Goal: Task Accomplishment & Management: Complete application form

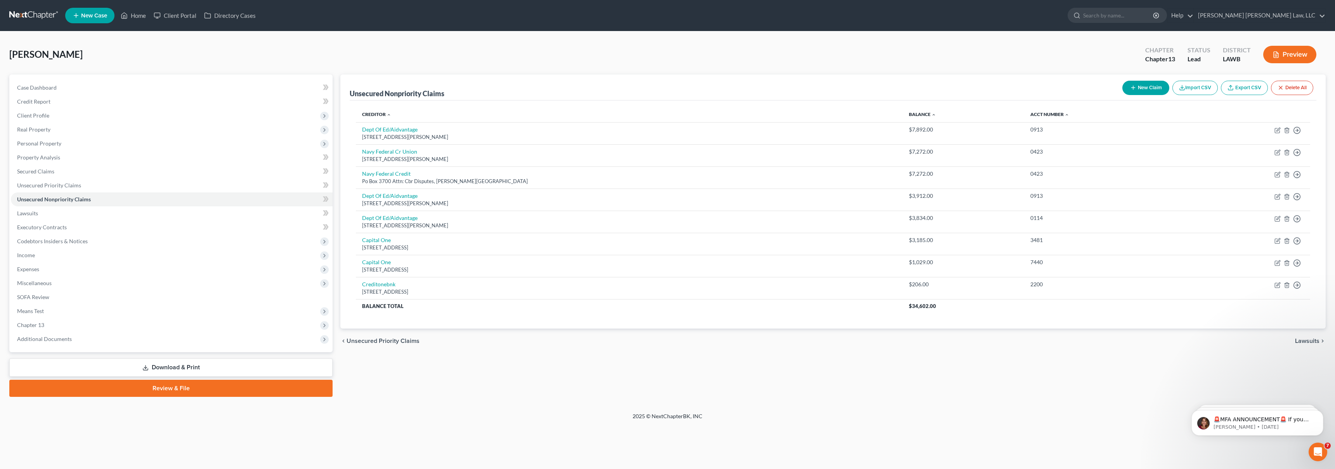
click at [43, 12] on link at bounding box center [34, 16] width 50 height 14
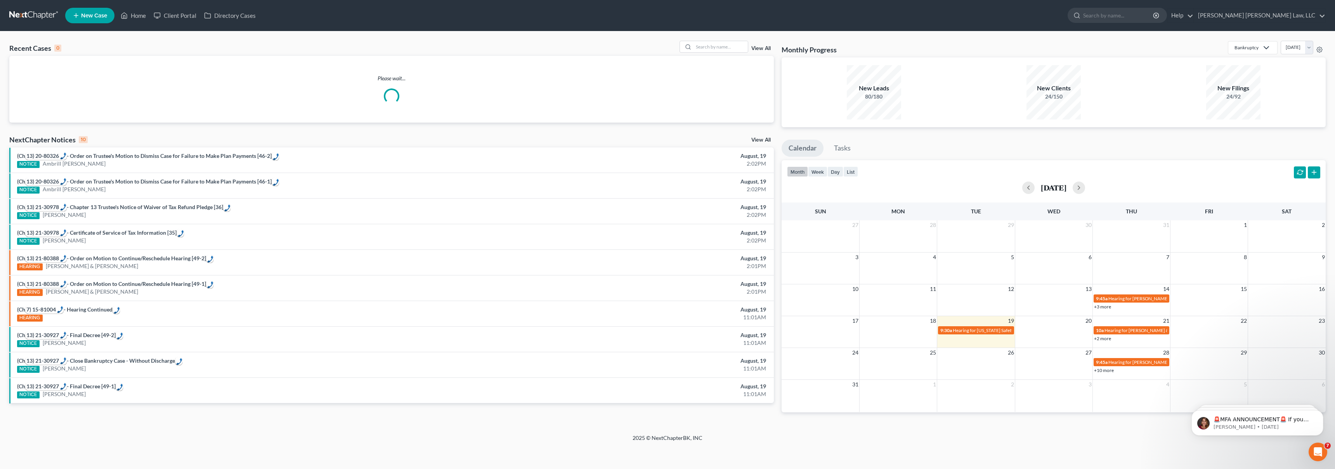
click at [90, 13] on span "New Case" at bounding box center [94, 16] width 26 height 6
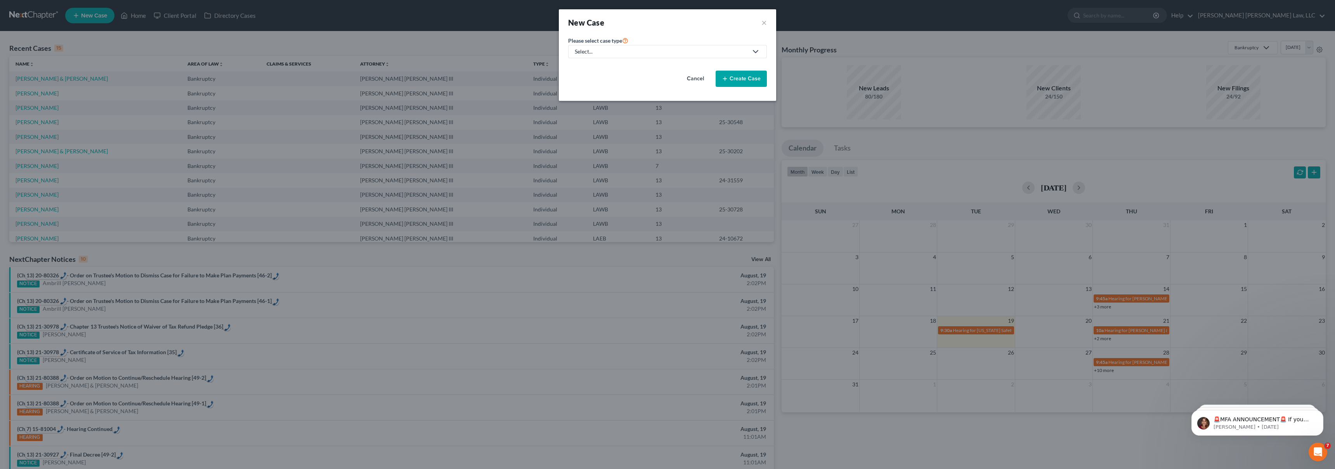
click at [626, 54] on div "Select..." at bounding box center [661, 52] width 173 height 8
click at [602, 68] on div "Bankruptcy" at bounding box center [610, 67] width 69 height 8
select select "36"
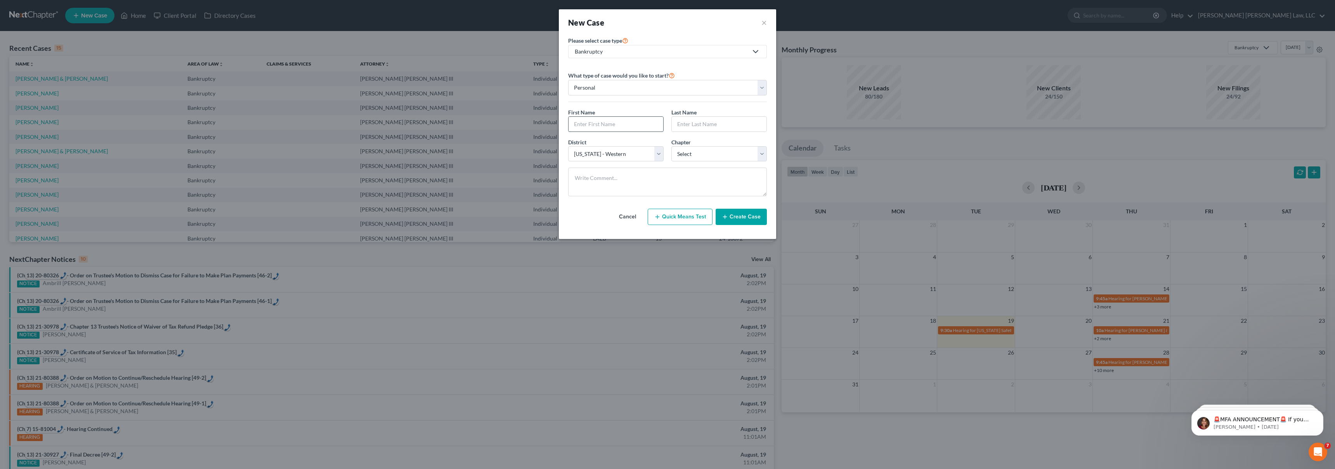
click at [590, 124] on input "text" at bounding box center [616, 124] width 95 height 15
type input "John"
type input "Futch"
select select "3"
click at [730, 212] on button "Create Case" at bounding box center [741, 217] width 51 height 16
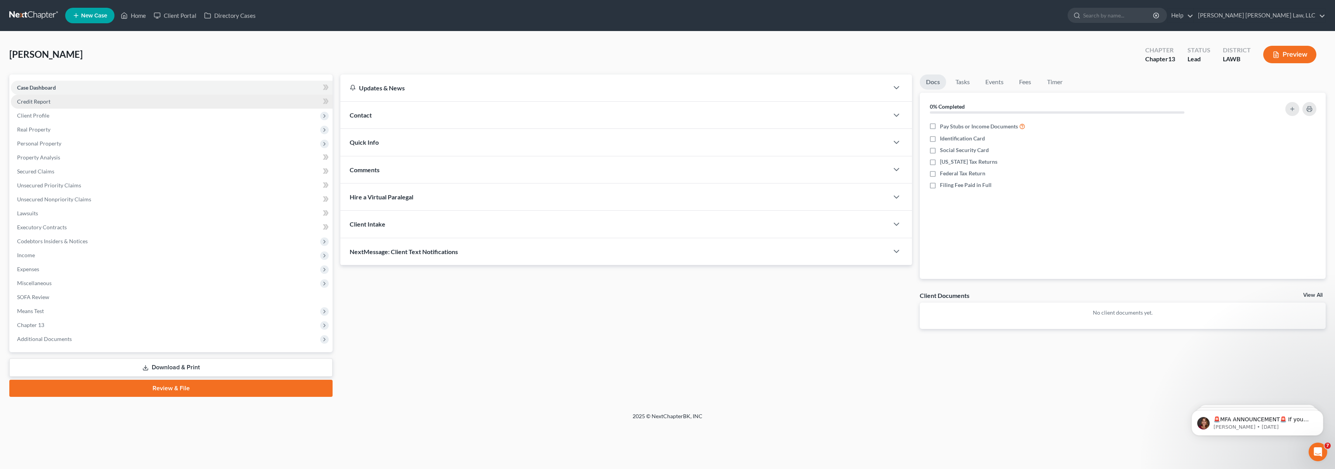
click at [54, 101] on link "Credit Report" at bounding box center [172, 102] width 322 height 14
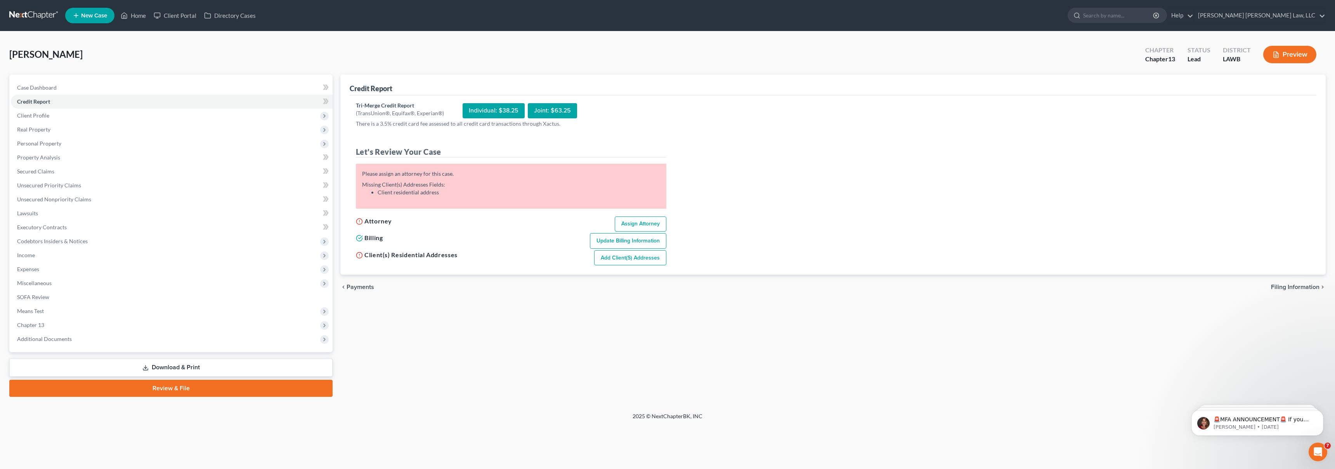
click at [631, 220] on link "Assign Attorney" at bounding box center [641, 225] width 52 height 16
select select "1"
select select "0"
select select "3"
select select "36"
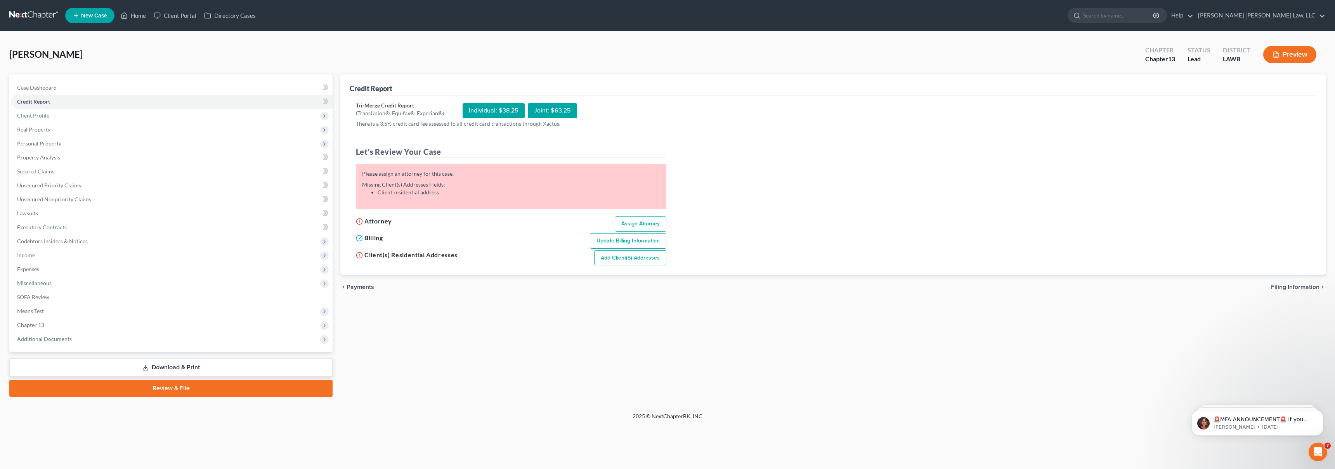
select select "19"
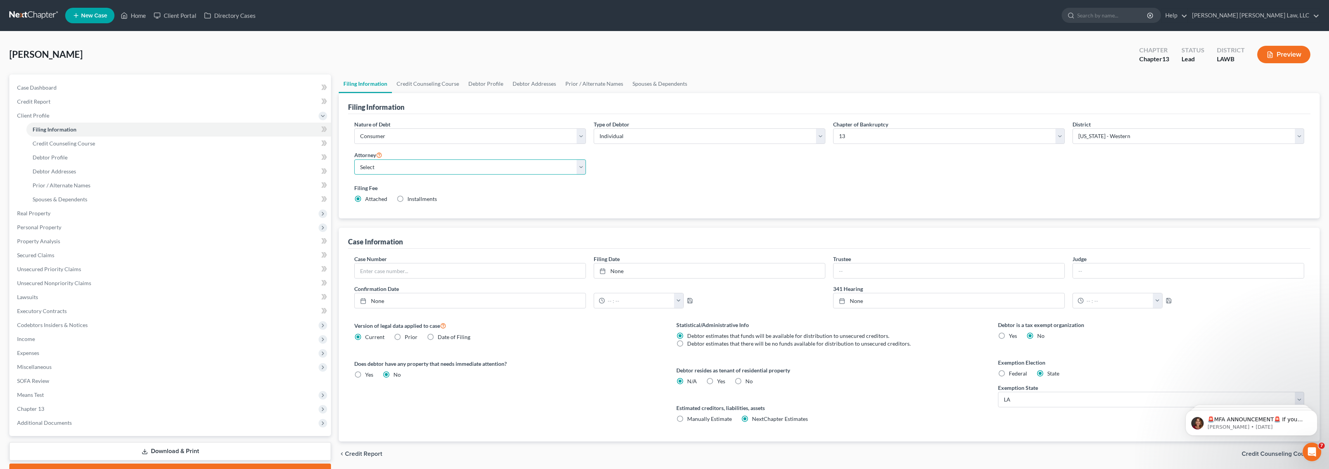
click at [426, 169] on select "Select E. Orum Young III - LAWB E. Orum Young III - LAMB E. Orum Young III - LA…" at bounding box center [470, 168] width 232 height 16
select select "0"
click at [46, 102] on span "Credit Report" at bounding box center [33, 101] width 33 height 7
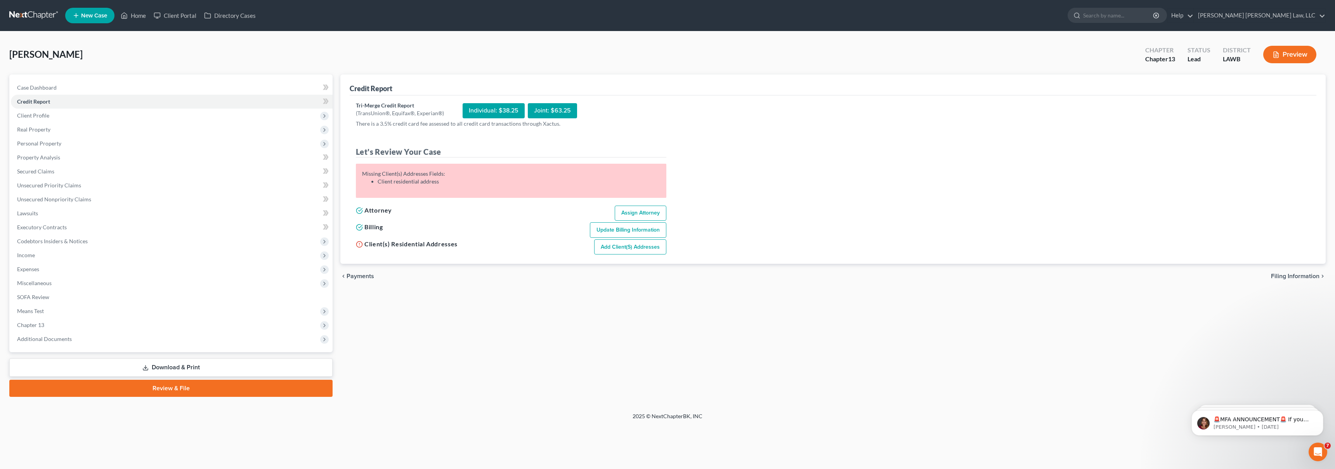
click at [645, 249] on link "Add Client(s) Addresses" at bounding box center [630, 247] width 72 height 16
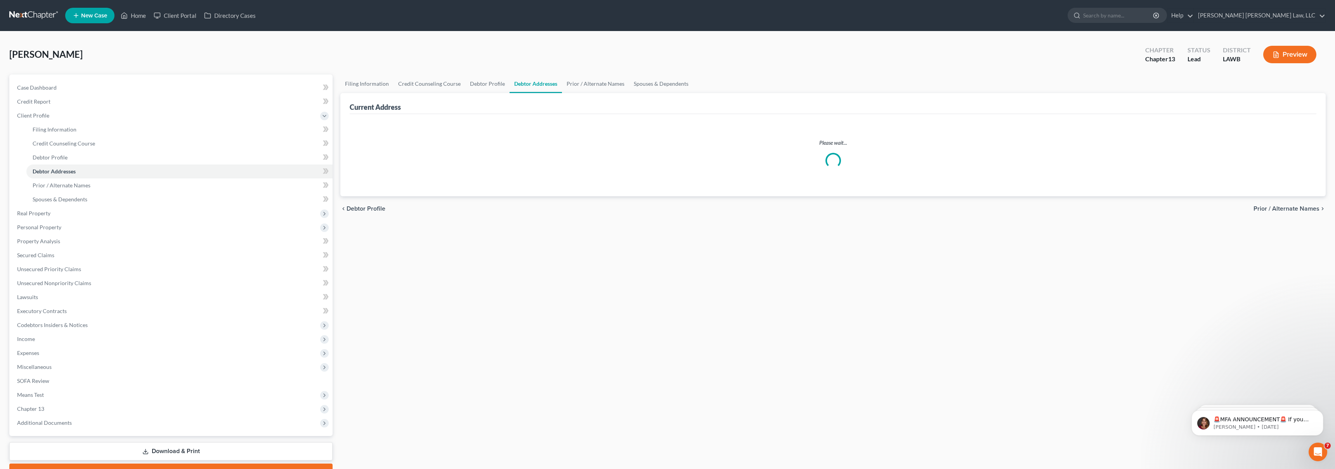
select select "0"
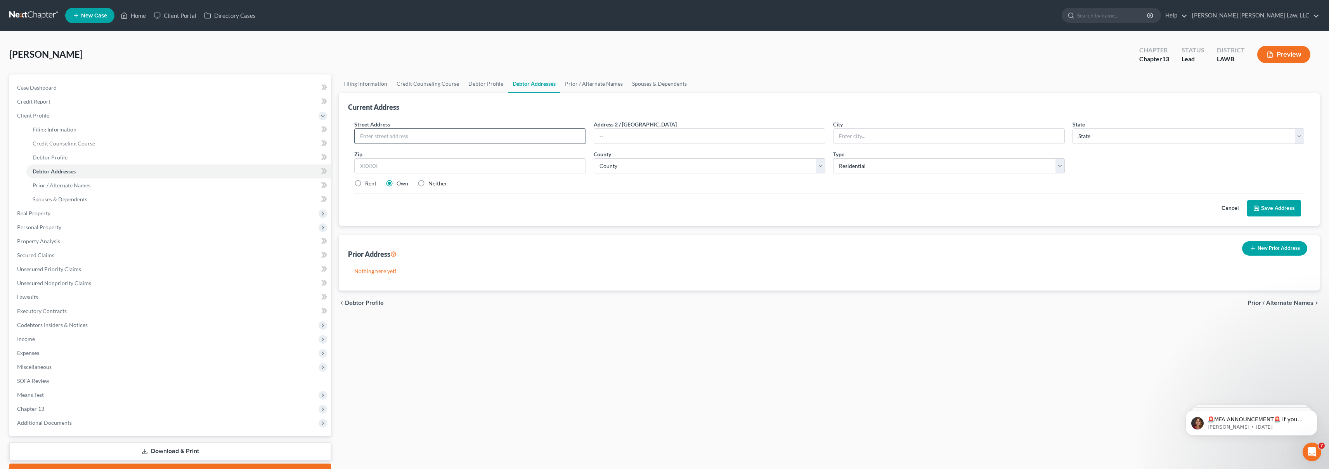
click at [409, 136] on input "text" at bounding box center [470, 136] width 231 height 15
type input "188 Sundance drive Lot #93"
type input "Ruston"
select select "19"
type input "71270"
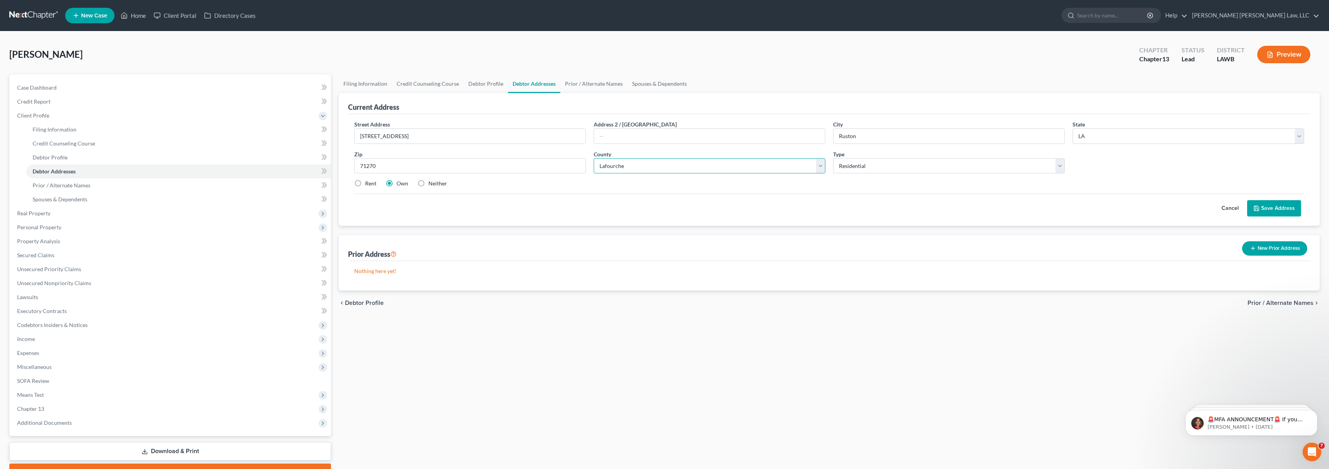
select select "30"
click at [365, 183] on label "Rent" at bounding box center [370, 184] width 11 height 8
click at [368, 183] on input "Rent" at bounding box center [370, 182] width 5 height 5
radio input "true"
click at [1282, 212] on button "Save Address" at bounding box center [1274, 208] width 54 height 16
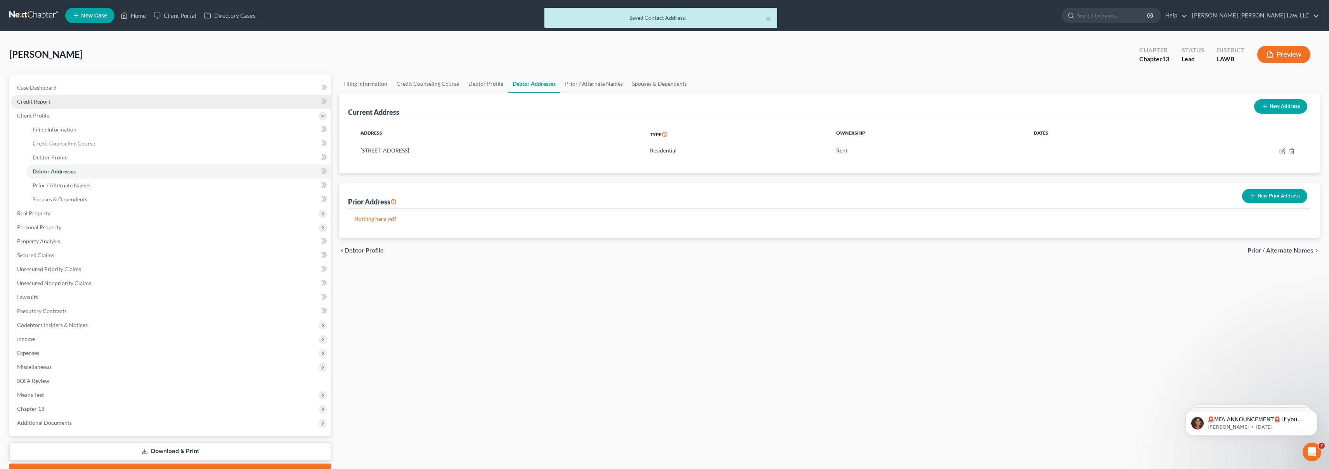
click at [63, 101] on link "Credit Report" at bounding box center [171, 102] width 320 height 14
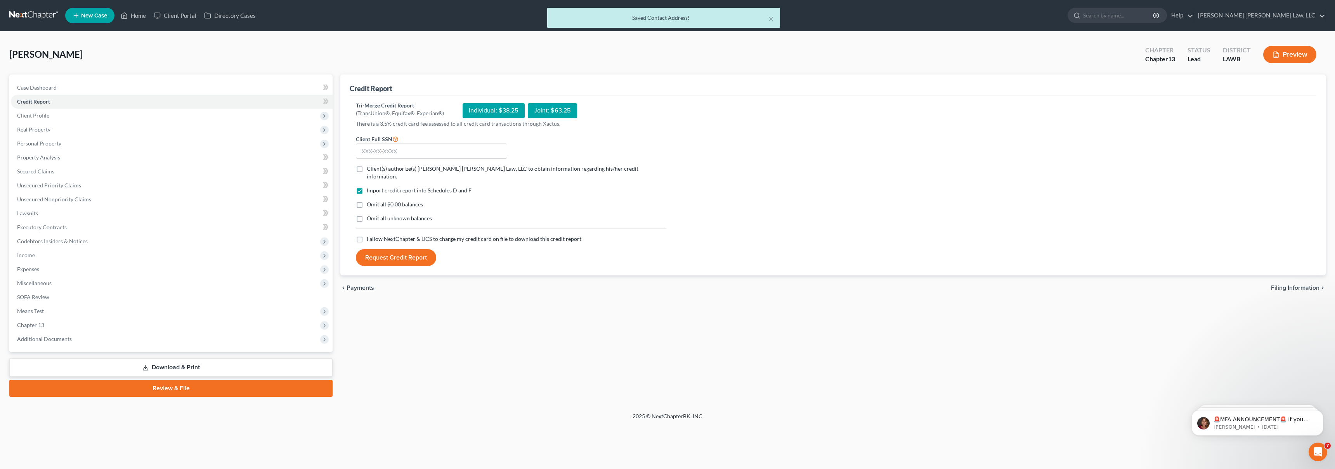
drag, startPoint x: 357, startPoint y: 232, endPoint x: 359, endPoint y: 228, distance: 4.3
click at [367, 235] on label "I allow NextChapter & UCS to charge my credit card on file to download this cre…" at bounding box center [474, 239] width 215 height 8
click at [370, 235] on input "I allow NextChapter & UCS to charge my credit card on file to download this cre…" at bounding box center [372, 237] width 5 height 5
checkbox input "true"
click at [367, 215] on label "Omit all unknown balances" at bounding box center [399, 219] width 65 height 8
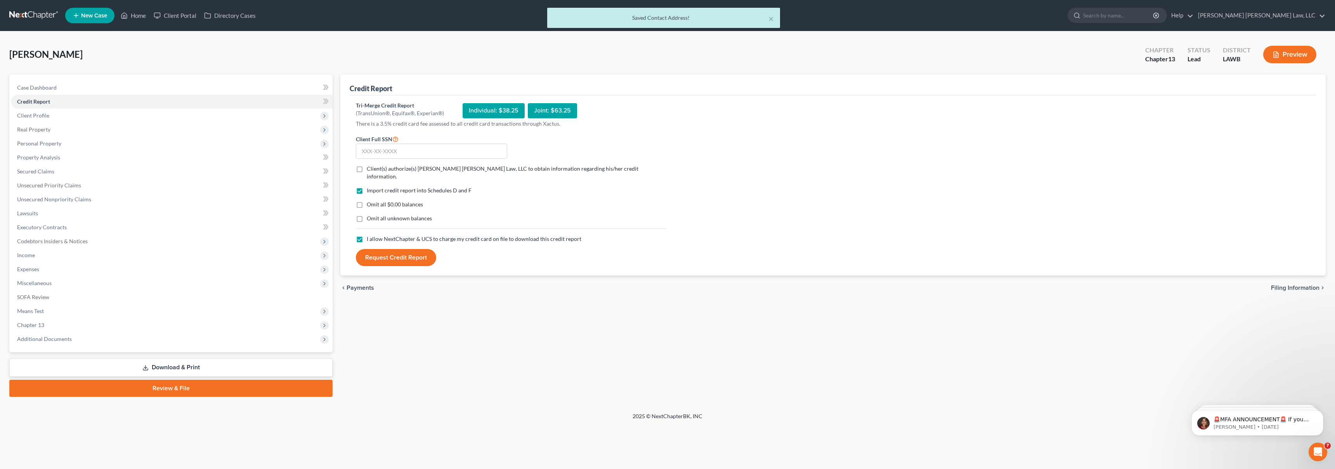
click at [370, 215] on input "Omit all unknown balances" at bounding box center [372, 217] width 5 height 5
checkbox input "true"
click at [367, 201] on label "Omit all $0.00 balances" at bounding box center [395, 205] width 56 height 8
click at [370, 201] on input "Omit all $0.00 balances" at bounding box center [372, 203] width 5 height 5
checkbox input "true"
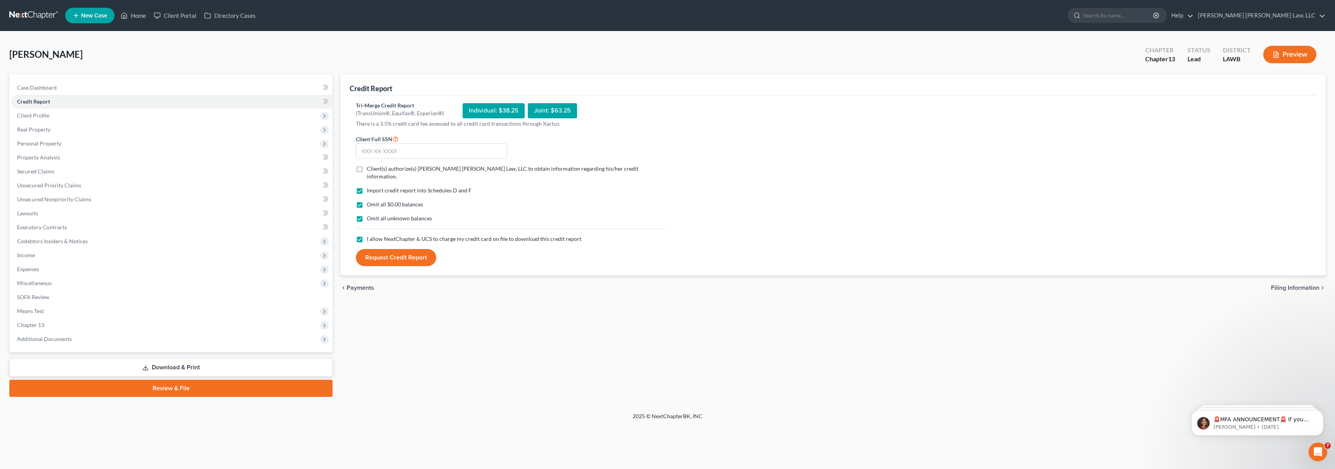
click at [367, 171] on label "Client(s) authorize(s) E. Orum Young Law, LLC to obtain information regarding h…" at bounding box center [517, 173] width 300 height 16
click at [370, 170] on input "Client(s) authorize(s) E. Orum Young Law, LLC to obtain information regarding h…" at bounding box center [372, 167] width 5 height 5
checkbox input "true"
click at [401, 147] on input "text" at bounding box center [431, 152] width 151 height 16
type input "437-67-1571"
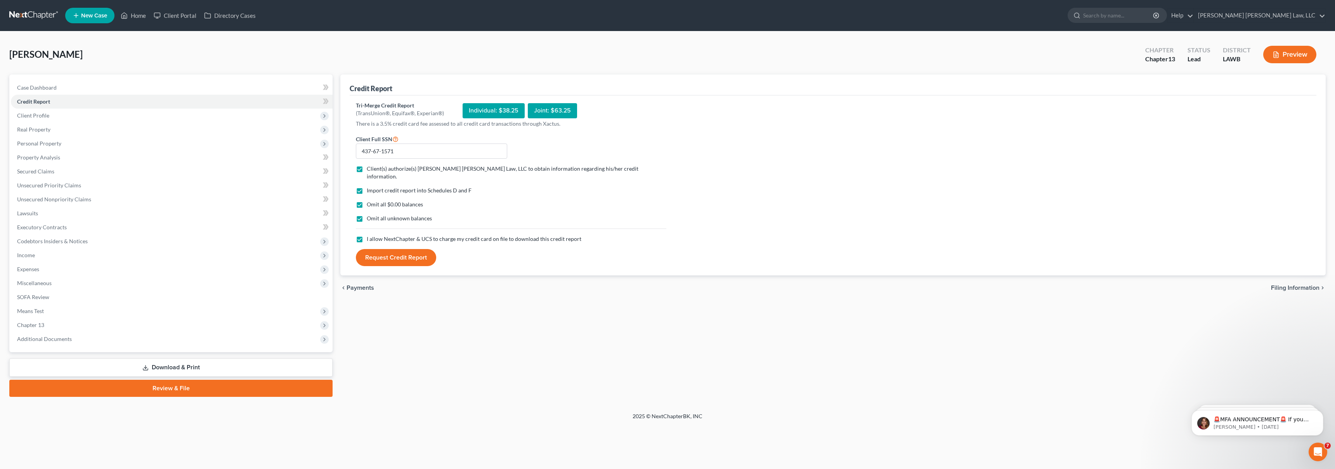
click at [404, 253] on button "Request Credit Report" at bounding box center [396, 257] width 80 height 17
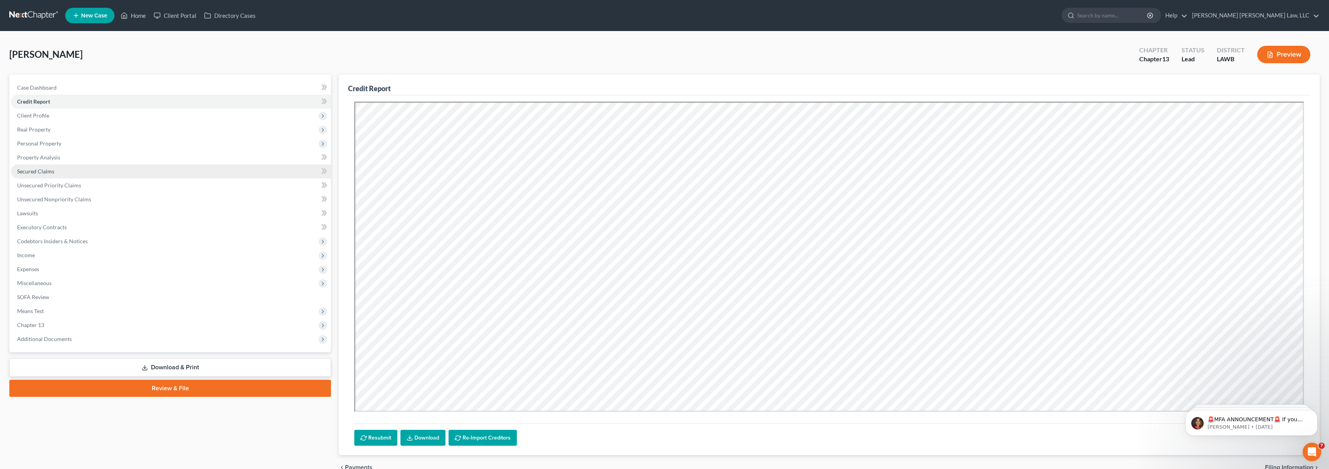
click at [98, 172] on link "Secured Claims" at bounding box center [171, 172] width 320 height 14
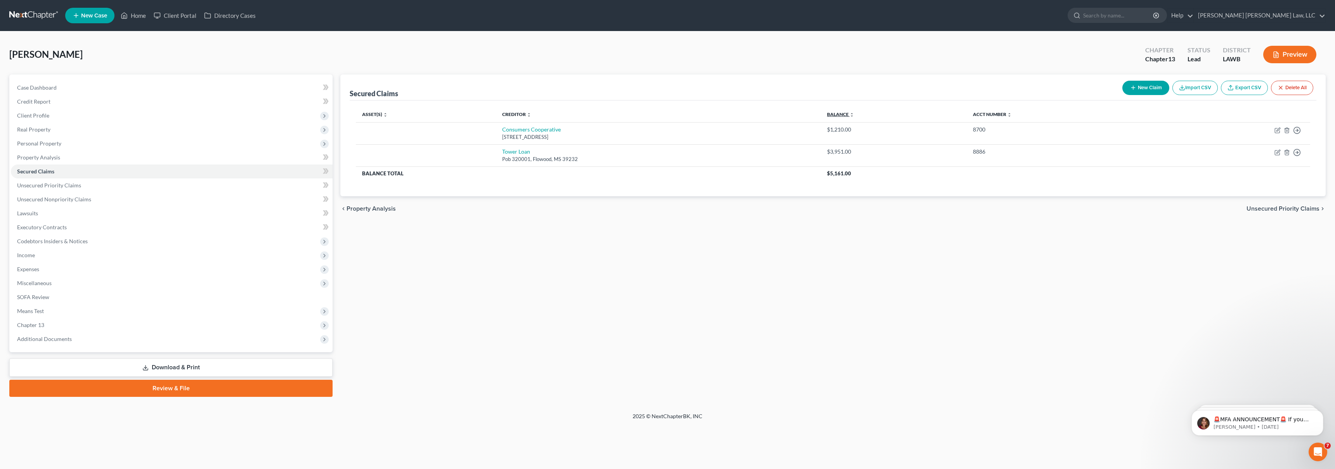
click at [854, 114] on link "Balance expand_more expand_less unfold_more" at bounding box center [840, 114] width 27 height 6
click at [193, 196] on link "Unsecured Nonpriority Claims" at bounding box center [172, 199] width 322 height 14
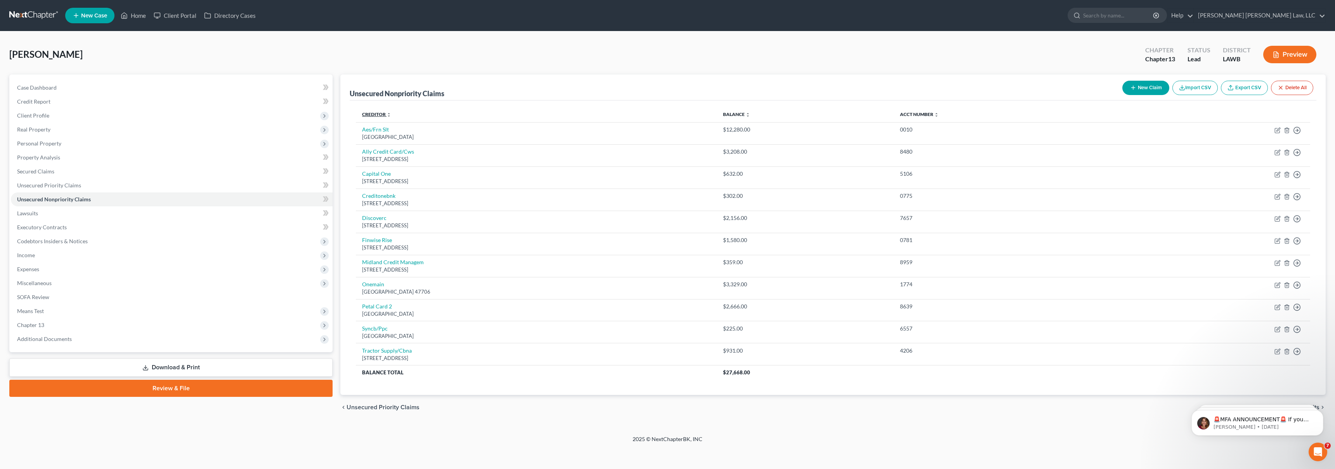
click at [378, 113] on link "Creditor expand_more expand_less unfold_more" at bounding box center [376, 114] width 29 height 6
click at [163, 186] on link "Unsecured Priority Claims" at bounding box center [172, 186] width 322 height 14
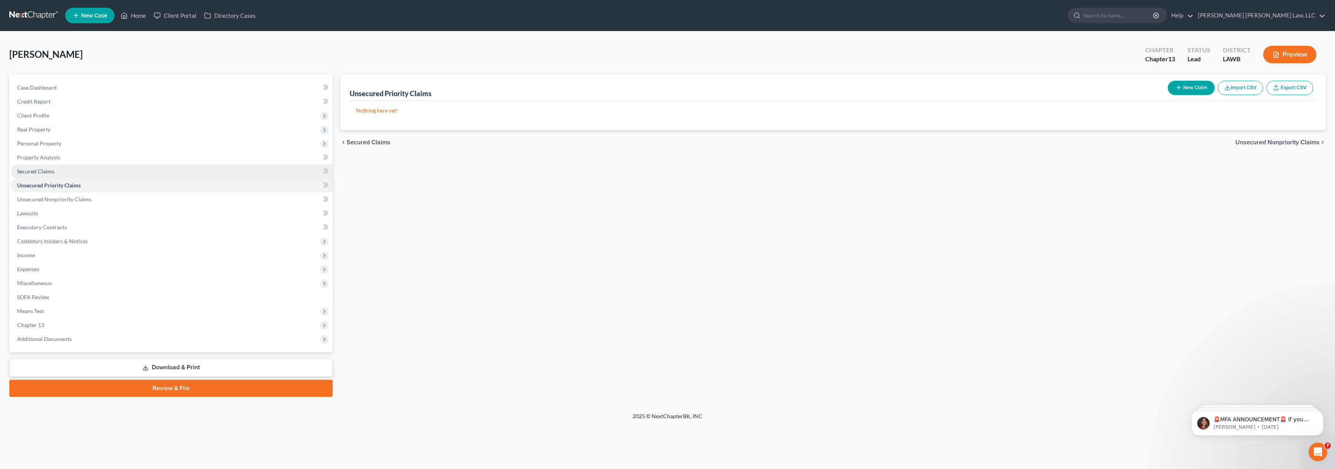
click at [161, 174] on link "Secured Claims" at bounding box center [172, 172] width 322 height 14
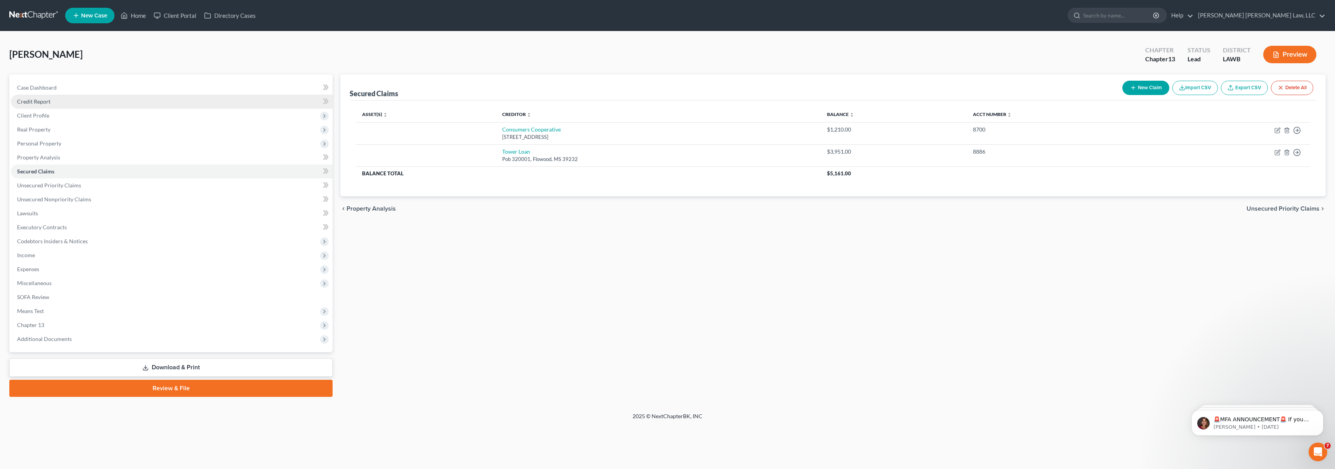
click at [64, 103] on link "Credit Report" at bounding box center [172, 102] width 322 height 14
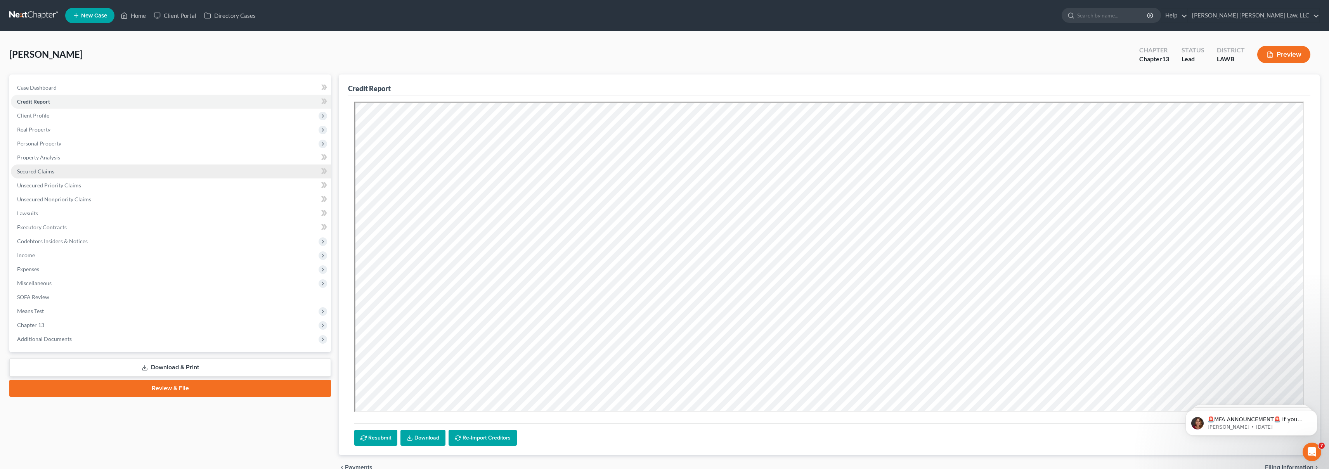
click at [52, 168] on span "Secured Claims" at bounding box center [35, 171] width 37 height 7
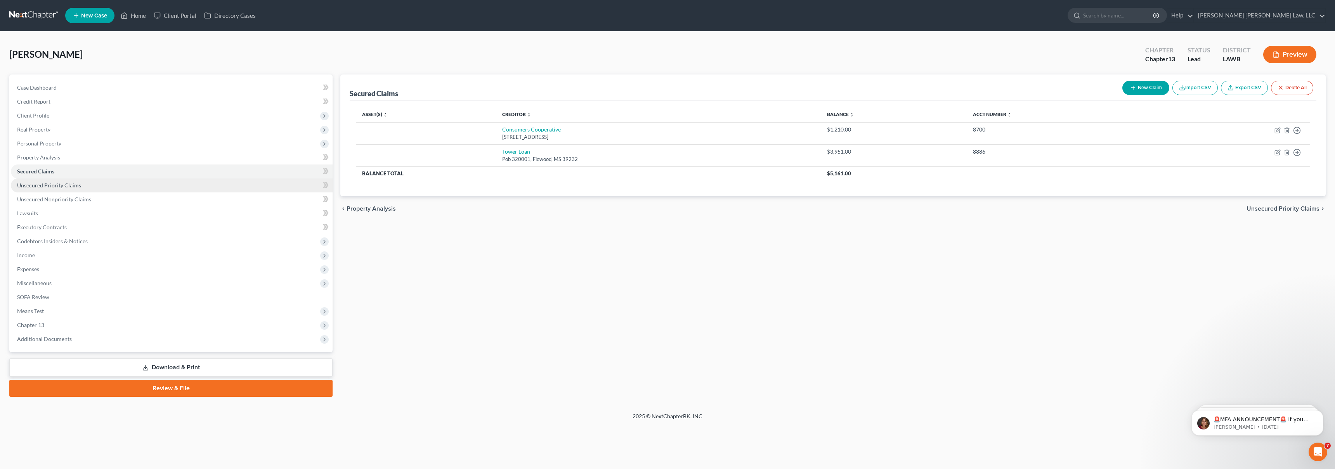
click at [44, 187] on span "Unsecured Priority Claims" at bounding box center [49, 185] width 64 height 7
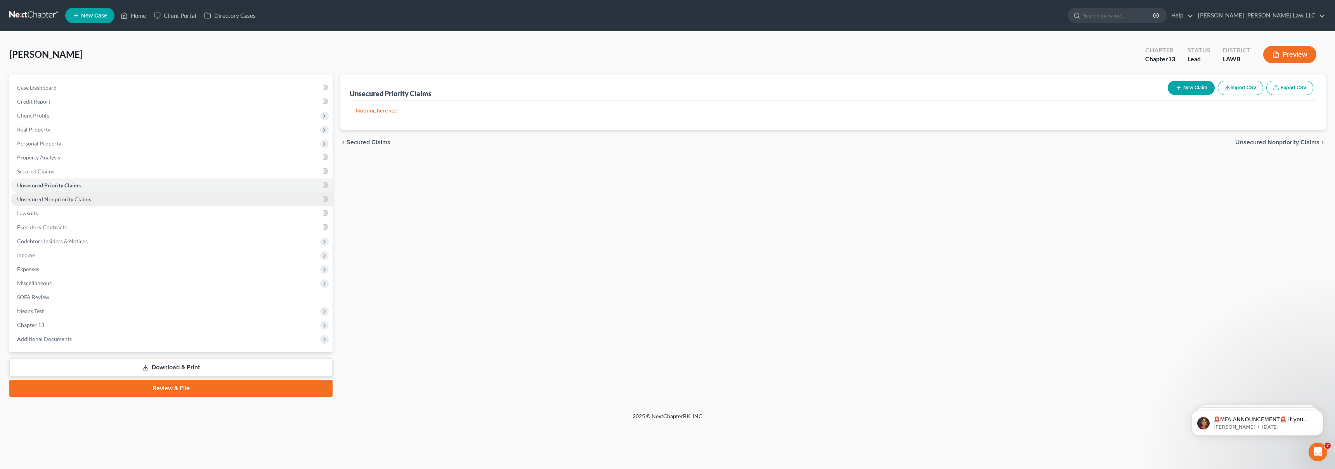
click at [55, 198] on span "Unsecured Nonpriority Claims" at bounding box center [54, 199] width 74 height 7
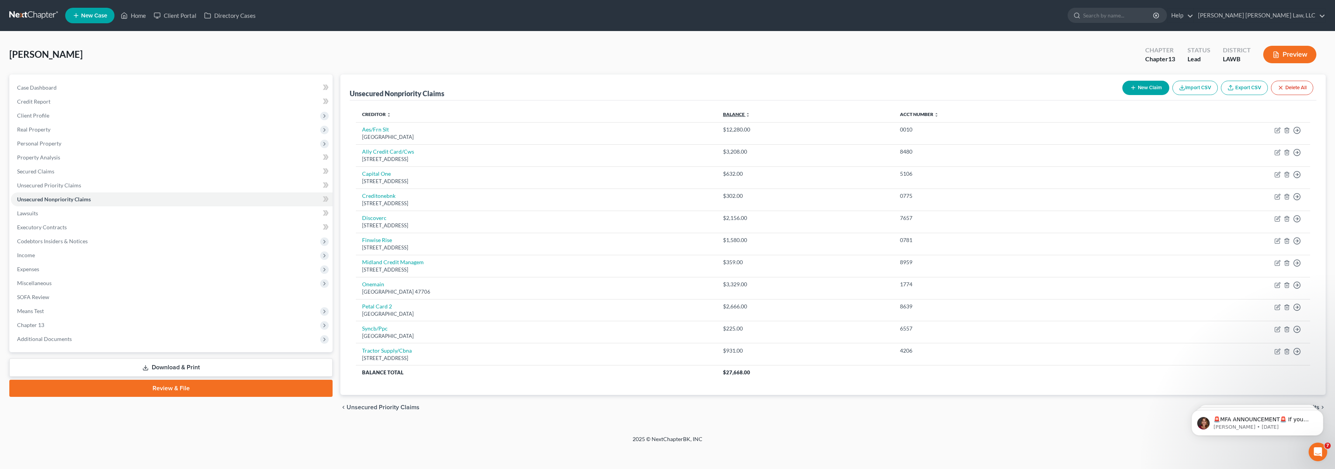
click at [750, 114] on link "Balance expand_more expand_less unfold_more" at bounding box center [736, 114] width 27 height 6
click at [138, 187] on link "Unsecured Priority Claims" at bounding box center [172, 186] width 322 height 14
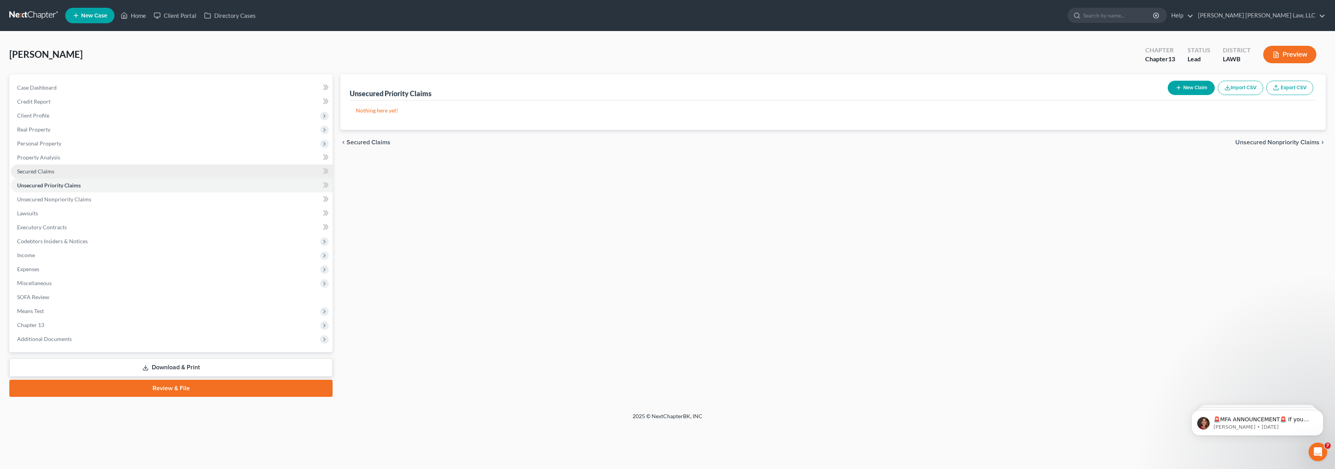
click at [150, 175] on link "Secured Claims" at bounding box center [172, 172] width 322 height 14
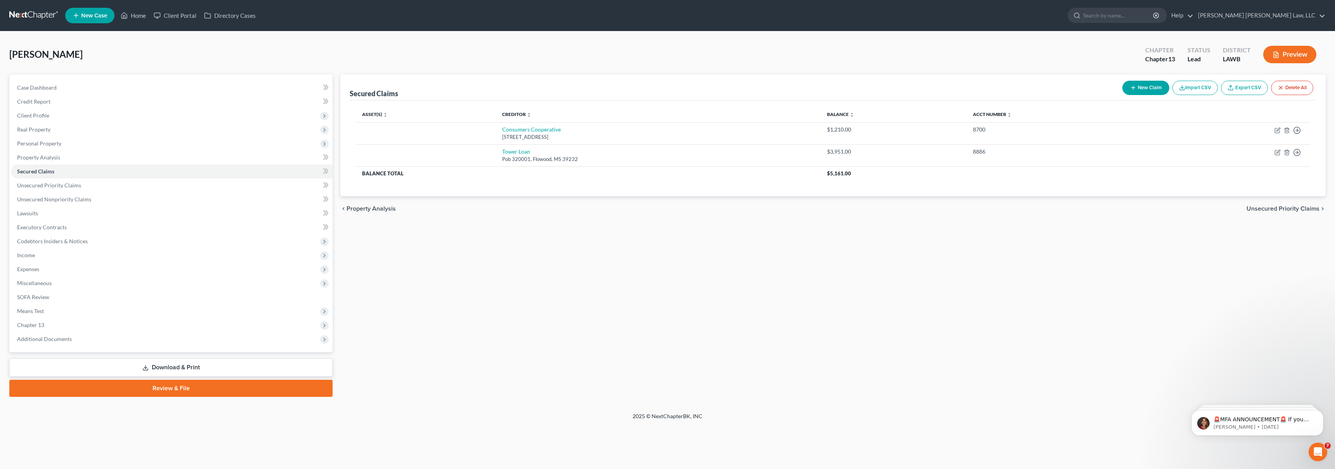
click at [849, 213] on div "chevron_left Property Analysis Unsecured Priority Claims chevron_right" at bounding box center [832, 208] width 985 height 25
click at [99, 201] on link "Unsecured Nonpriority Claims" at bounding box center [172, 199] width 322 height 14
